Goal: Obtain resource: Download file/media

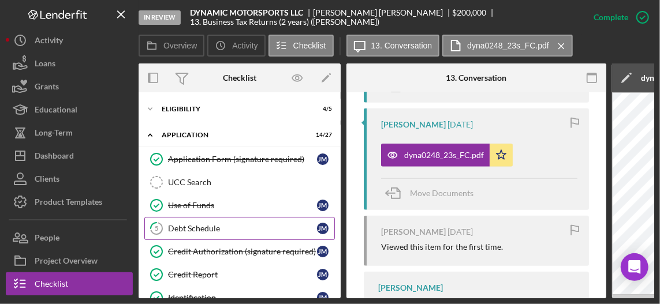
click at [213, 227] on div "Debt Schedule" at bounding box center [242, 228] width 149 height 9
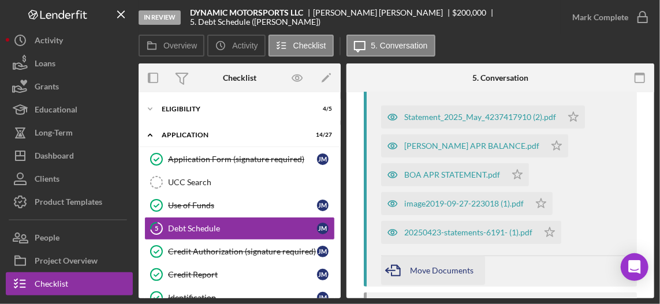
scroll to position [231, 0]
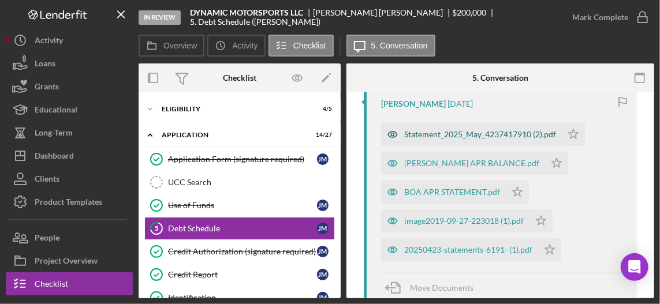
click at [483, 140] on div "Statement_2025_May_4237417910 (2).pdf" at bounding box center [471, 134] width 181 height 23
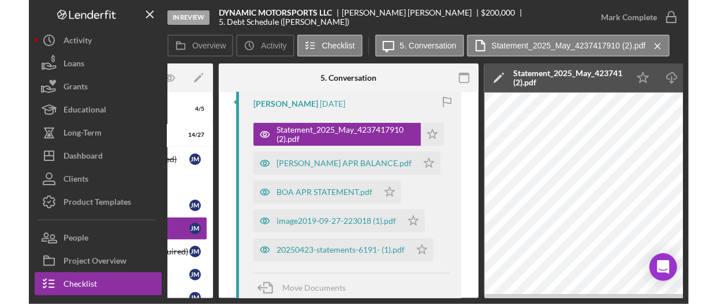
scroll to position [0, 158]
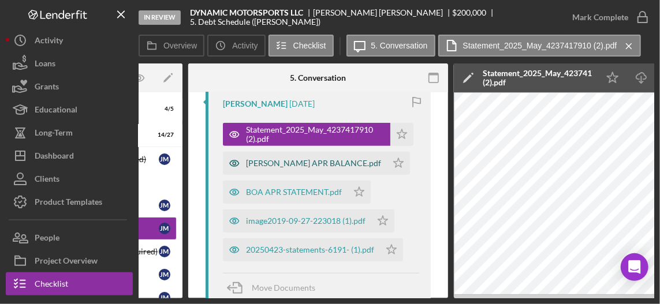
click at [314, 163] on div "[PERSON_NAME] APR BALANCE.pdf" at bounding box center [313, 163] width 135 height 9
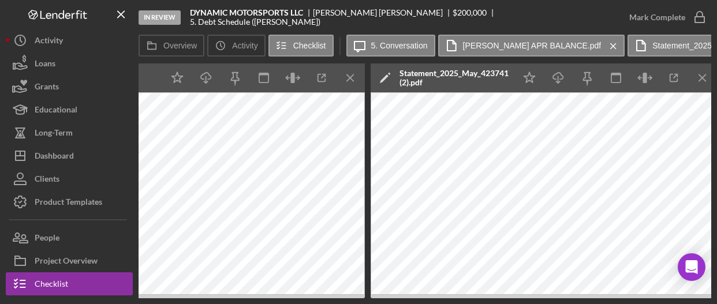
scroll to position [0, 599]
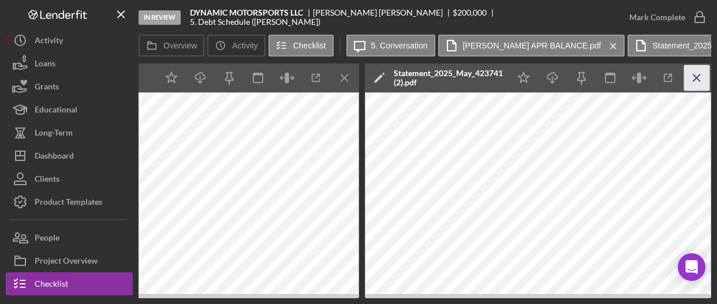
click at [659, 81] on line "button" at bounding box center [696, 77] width 6 height 6
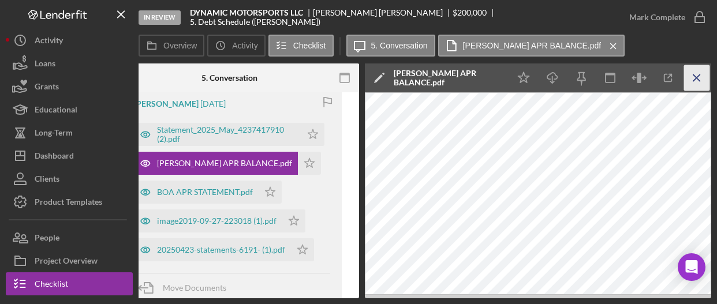
scroll to position [0, 247]
click at [220, 196] on div "BOA APR STATEMENT.pdf" at bounding box center [205, 192] width 96 height 9
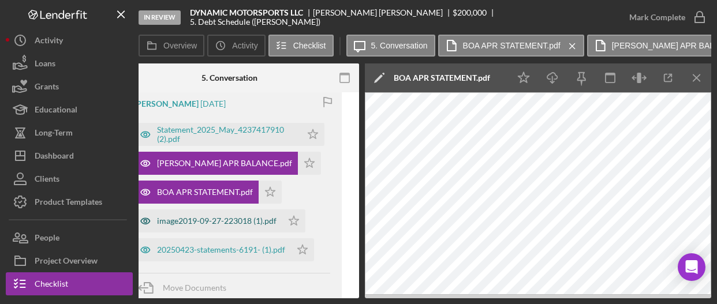
click at [231, 228] on div "image2019-09-27-223018 (1).pdf" at bounding box center [208, 221] width 148 height 23
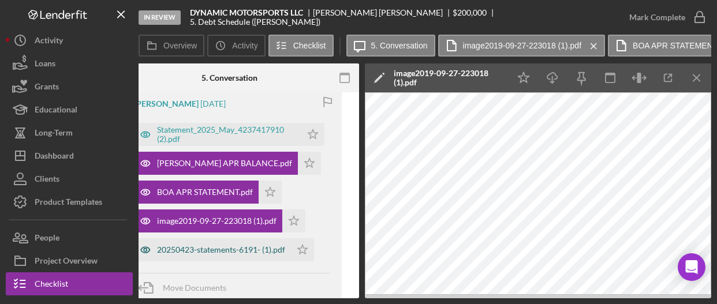
click at [203, 251] on div "20250423-statements-6191- (1).pdf" at bounding box center [221, 249] width 128 height 9
